Goal: Information Seeking & Learning: Learn about a topic

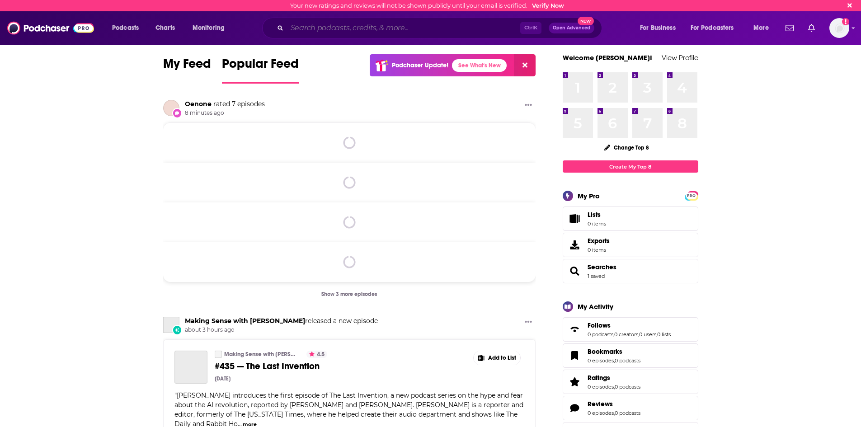
click at [330, 30] on input "Search podcasts, credits, & more..." at bounding box center [403, 28] width 233 height 14
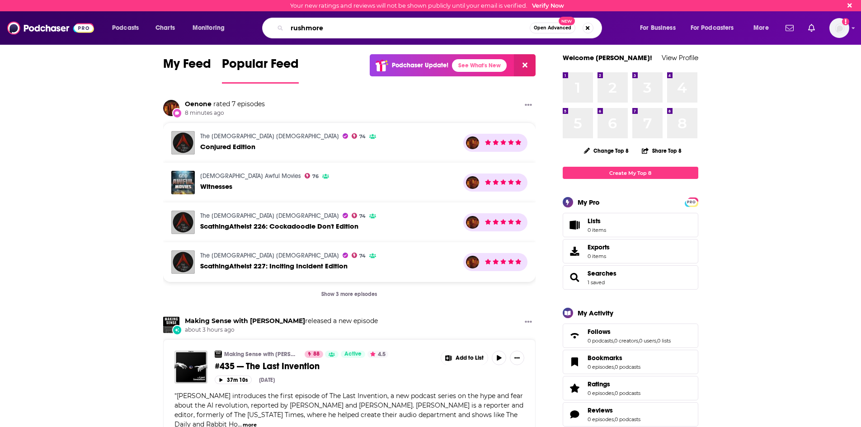
type input "rushmore"
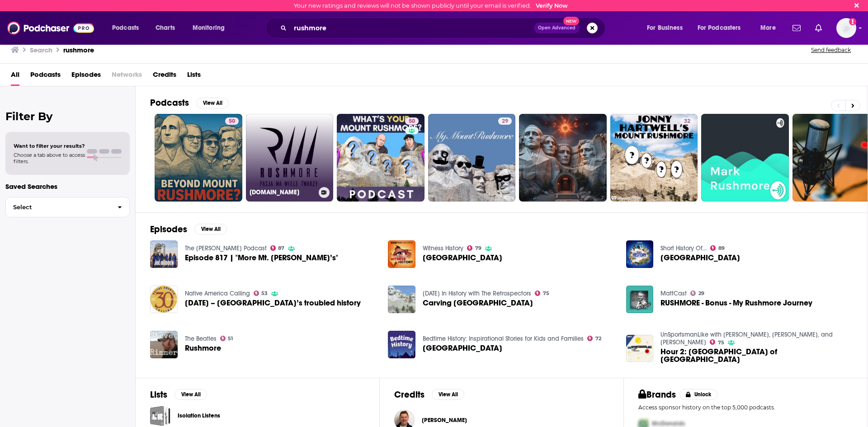
click at [324, 175] on link "[DOMAIN_NAME]" at bounding box center [290, 158] width 88 height 88
